Goal: Contribute content

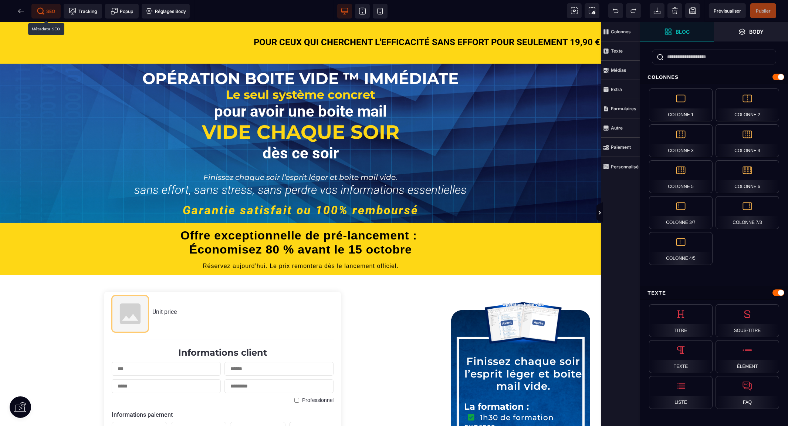
click at [49, 8] on span "SEO" at bounding box center [46, 10] width 18 height 7
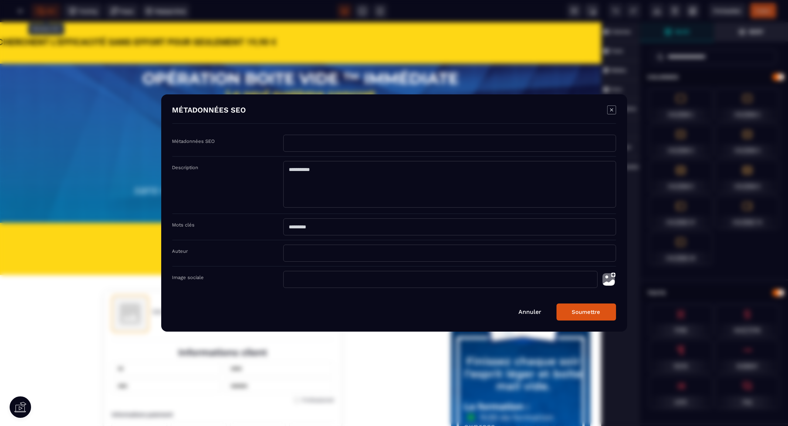
click at [316, 279] on input "Modal window" at bounding box center [440, 279] width 314 height 17
click at [613, 277] on img "Modal window" at bounding box center [608, 279] width 15 height 17
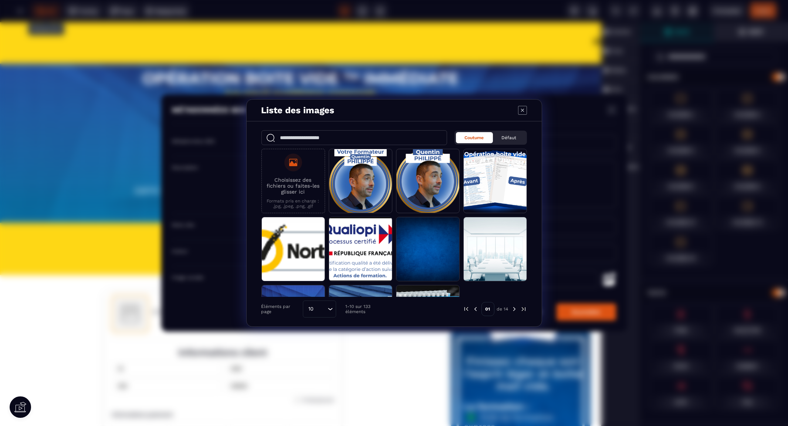
click at [287, 171] on label "Choisissez des fichiers ou faites-les glisser ici Formats pris en charge : .jpg…" at bounding box center [292, 180] width 55 height 55
click at [0, 0] on input "Choisissez des fichiers ou faites-les glisser ici Formats pris en charge : .jpg…" at bounding box center [0, 0] width 0 height 0
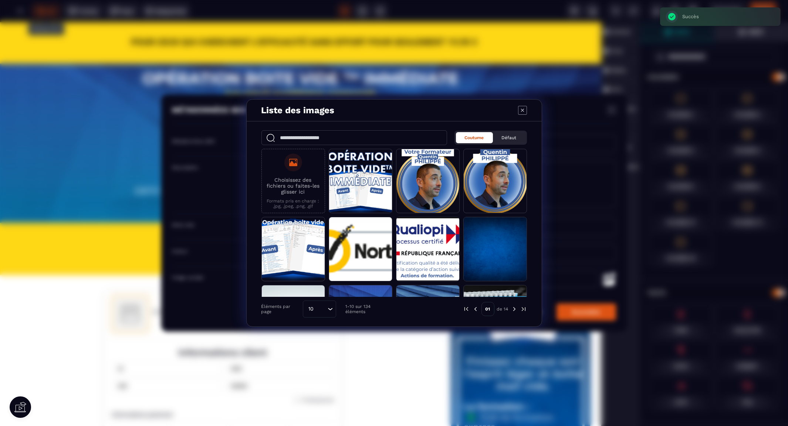
click at [293, 173] on label "Choisissez des fichiers ou faites-les glisser ici Formats pris en charge : .jpg…" at bounding box center [292, 180] width 55 height 55
click at [0, 0] on input "Choisissez des fichiers ou faites-les glisser ici Formats pris en charge : .jpg…" at bounding box center [0, 0] width 0 height 0
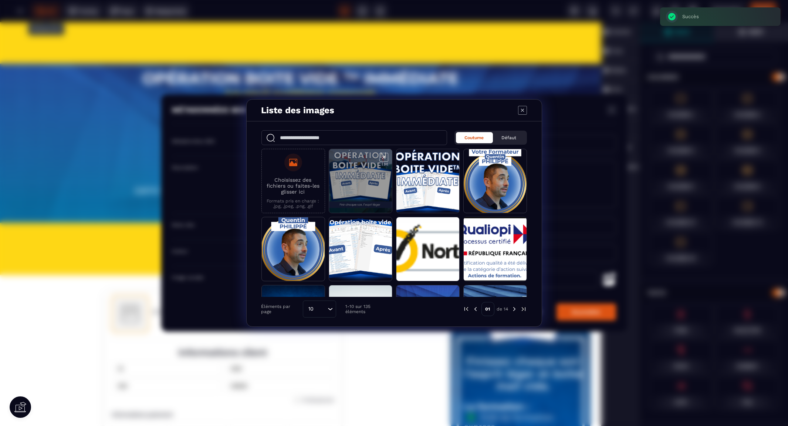
click at [363, 174] on span "Modal window" at bounding box center [360, 181] width 63 height 64
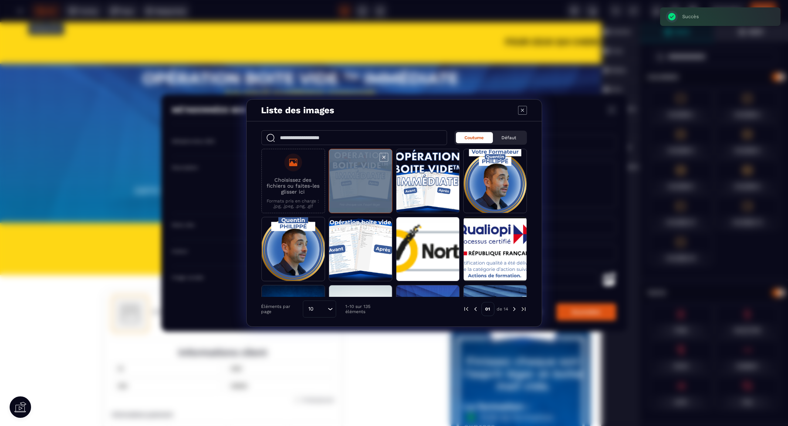
click at [363, 174] on span "Modal window" at bounding box center [360, 181] width 63 height 64
type input "**********"
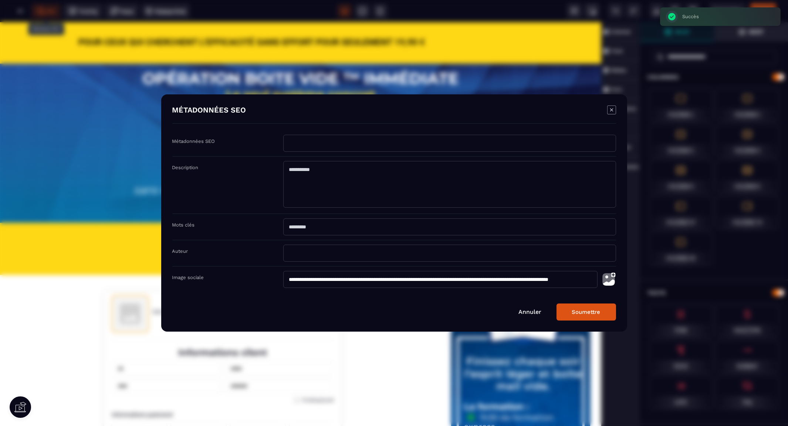
click at [574, 310] on button "Soumettre" at bounding box center [586, 311] width 60 height 17
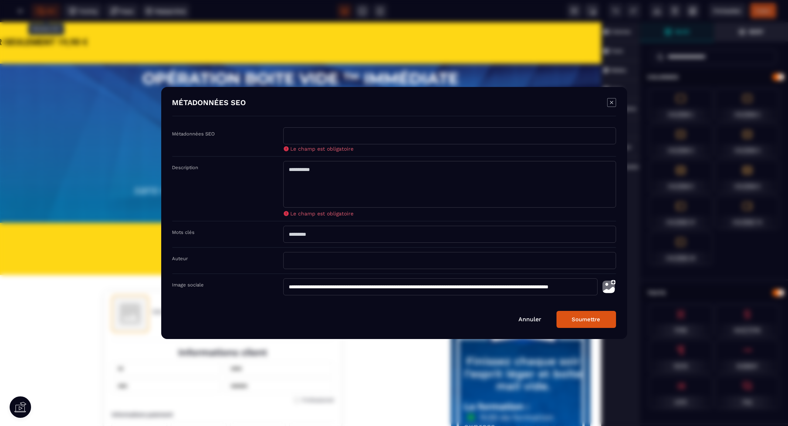
click at [302, 137] on input "Modal window" at bounding box center [449, 135] width 333 height 17
click at [487, 260] on input "Modal window" at bounding box center [449, 260] width 333 height 17
type input "**********"
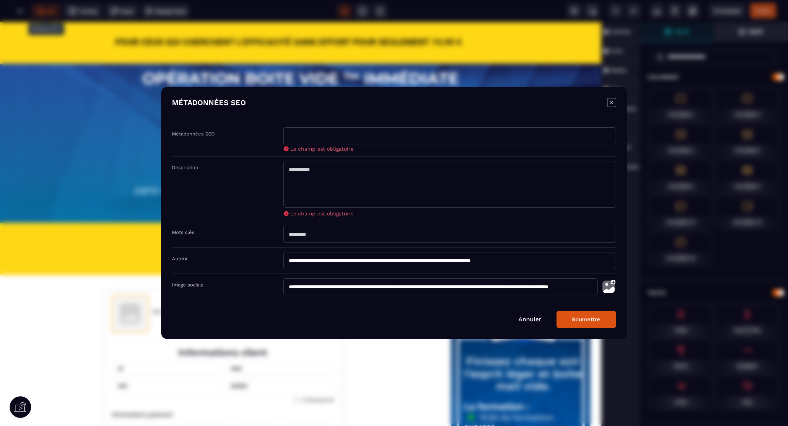
click at [362, 184] on textarea "Modal window" at bounding box center [449, 184] width 333 height 47
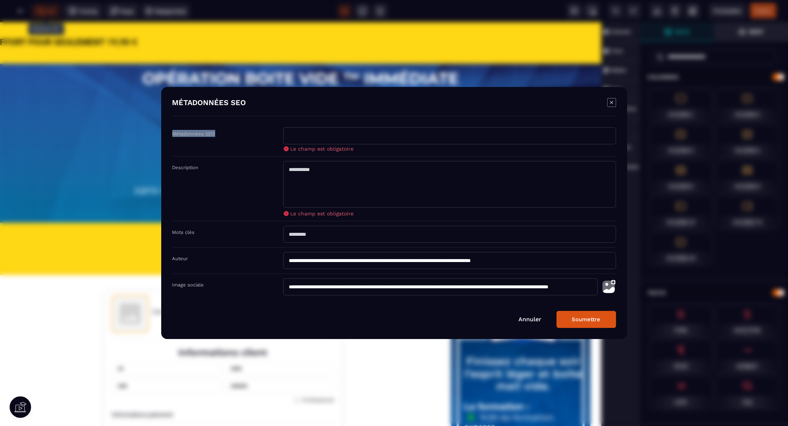
drag, startPoint x: 172, startPoint y: 131, endPoint x: 220, endPoint y: 133, distance: 48.1
click at [220, 133] on div "Métadonnées SEO" at bounding box center [227, 133] width 111 height 7
copy label "Métadonnées SEO"
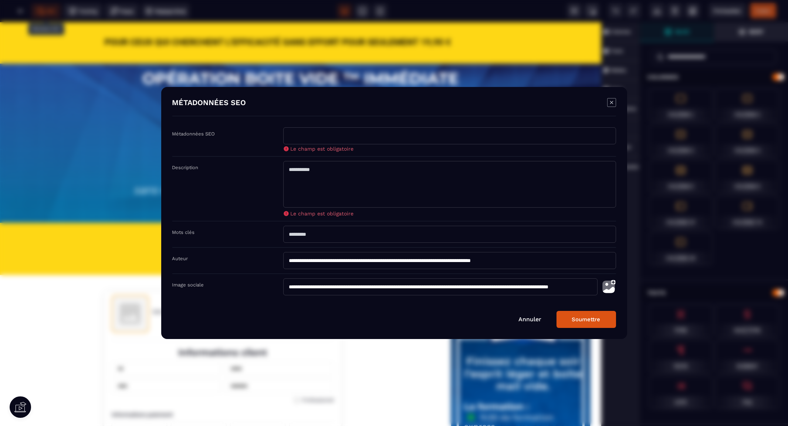
click at [433, 180] on textarea "Modal window" at bounding box center [449, 184] width 333 height 47
paste textarea "**********"
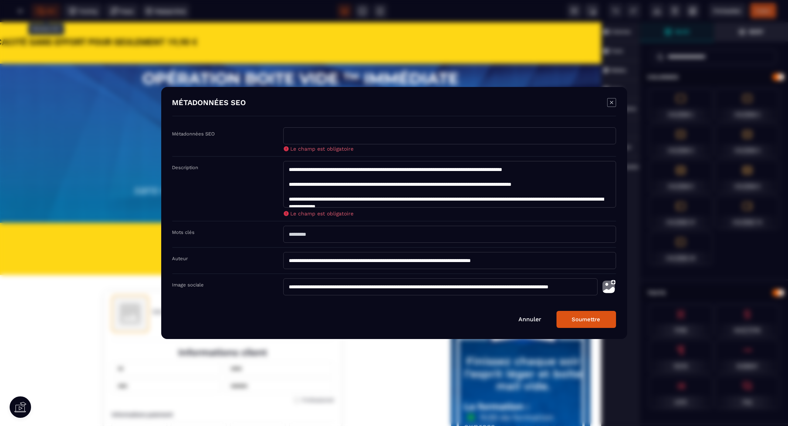
scroll to position [2, 0]
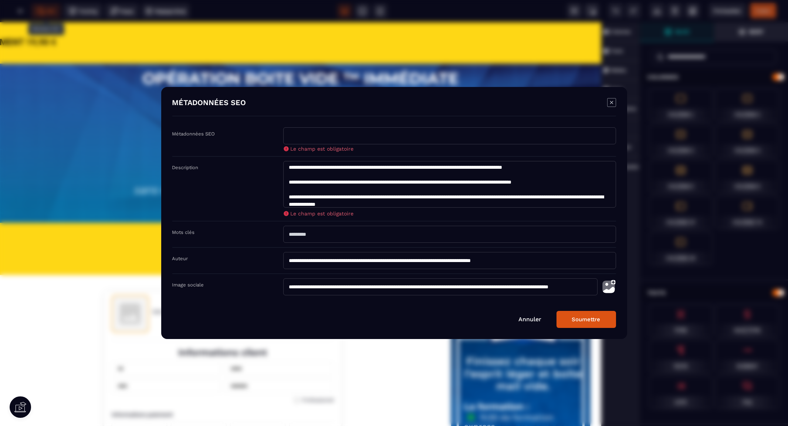
type textarea "**********"
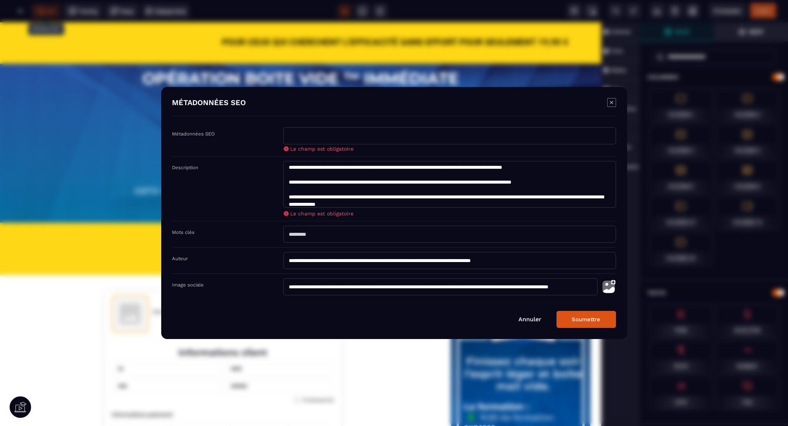
click at [174, 132] on label "Métadonnées SEO" at bounding box center [193, 134] width 43 height 6
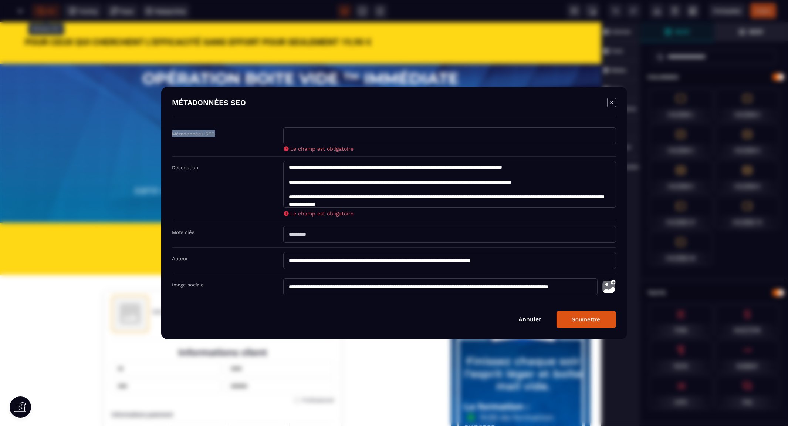
drag, startPoint x: 173, startPoint y: 132, endPoint x: 224, endPoint y: 132, distance: 51.4
click at [224, 132] on div "Métadonnées SEO" at bounding box center [227, 133] width 111 height 7
copy label "Métadonnées SEO"
